Goal: Answer question/provide support

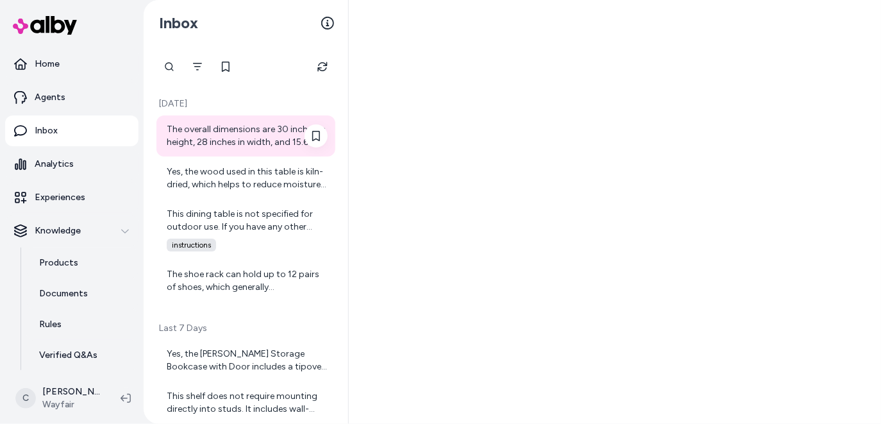
click at [200, 127] on div "The overall dimensions are 30 inches in height, 28 inches in width, and 15.6 in…" at bounding box center [247, 136] width 161 height 26
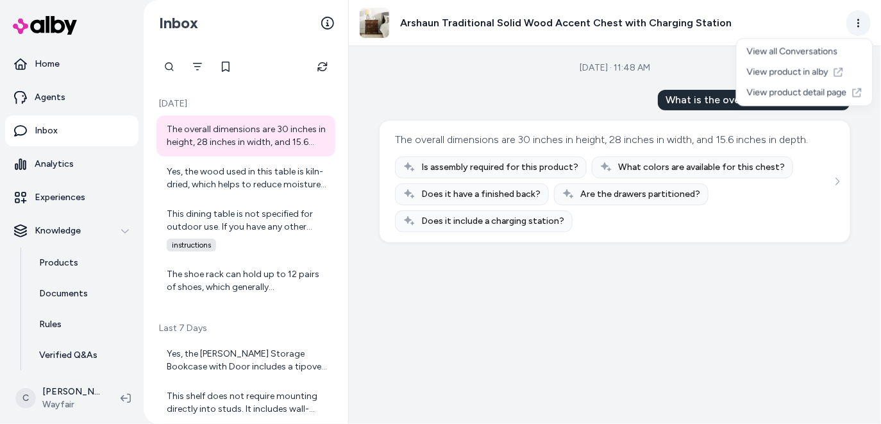
click at [855, 28] on html "Home Agents Inbox Analytics Experiences Knowledge Products Documents Rules Veri…" at bounding box center [440, 212] width 881 height 424
click at [804, 92] on link "View product detail page" at bounding box center [802, 93] width 136 height 21
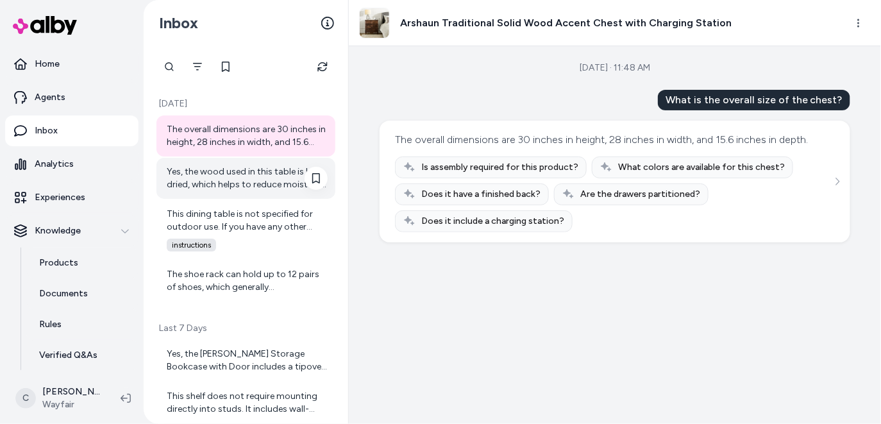
click at [271, 173] on div "Yes, the wood used in this table is kiln-dried, which helps to reduce moisture …" at bounding box center [247, 179] width 161 height 26
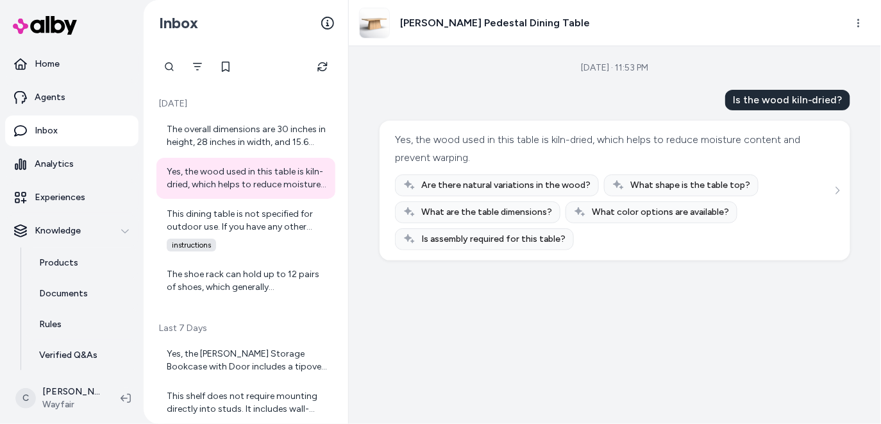
click at [853, 37] on div "[PERSON_NAME] Pedestal Dining Table" at bounding box center [615, 23] width 532 height 46
click at [853, 22] on html "Home Agents Inbox Analytics Experiences Knowledge Products Documents Rules Veri…" at bounding box center [440, 212] width 881 height 424
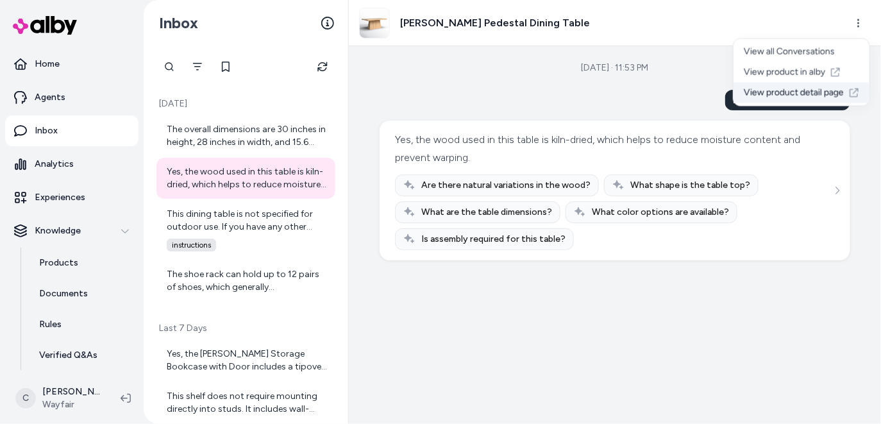
click at [819, 92] on link "View product detail page" at bounding box center [802, 93] width 136 height 21
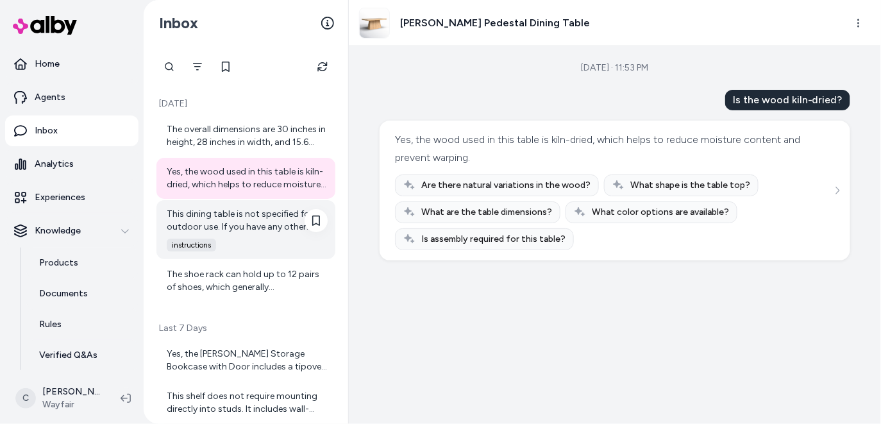
click at [210, 234] on div "This dining table is not specified for outdoor use. If you have any other quest…" at bounding box center [246, 229] width 179 height 59
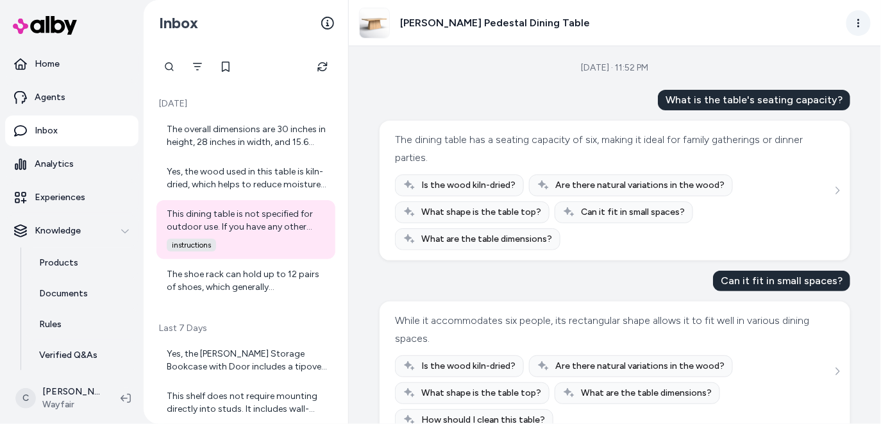
click at [853, 28] on html "Home Agents Inbox Analytics Experiences Knowledge Products Documents Rules Veri…" at bounding box center [440, 212] width 881 height 424
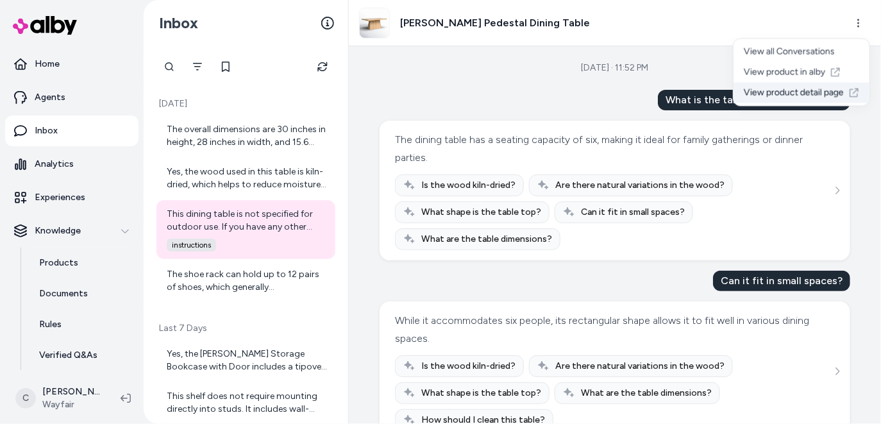
click at [832, 89] on link "View product detail page" at bounding box center [802, 93] width 136 height 21
